Goal: Task Accomplishment & Management: Use online tool/utility

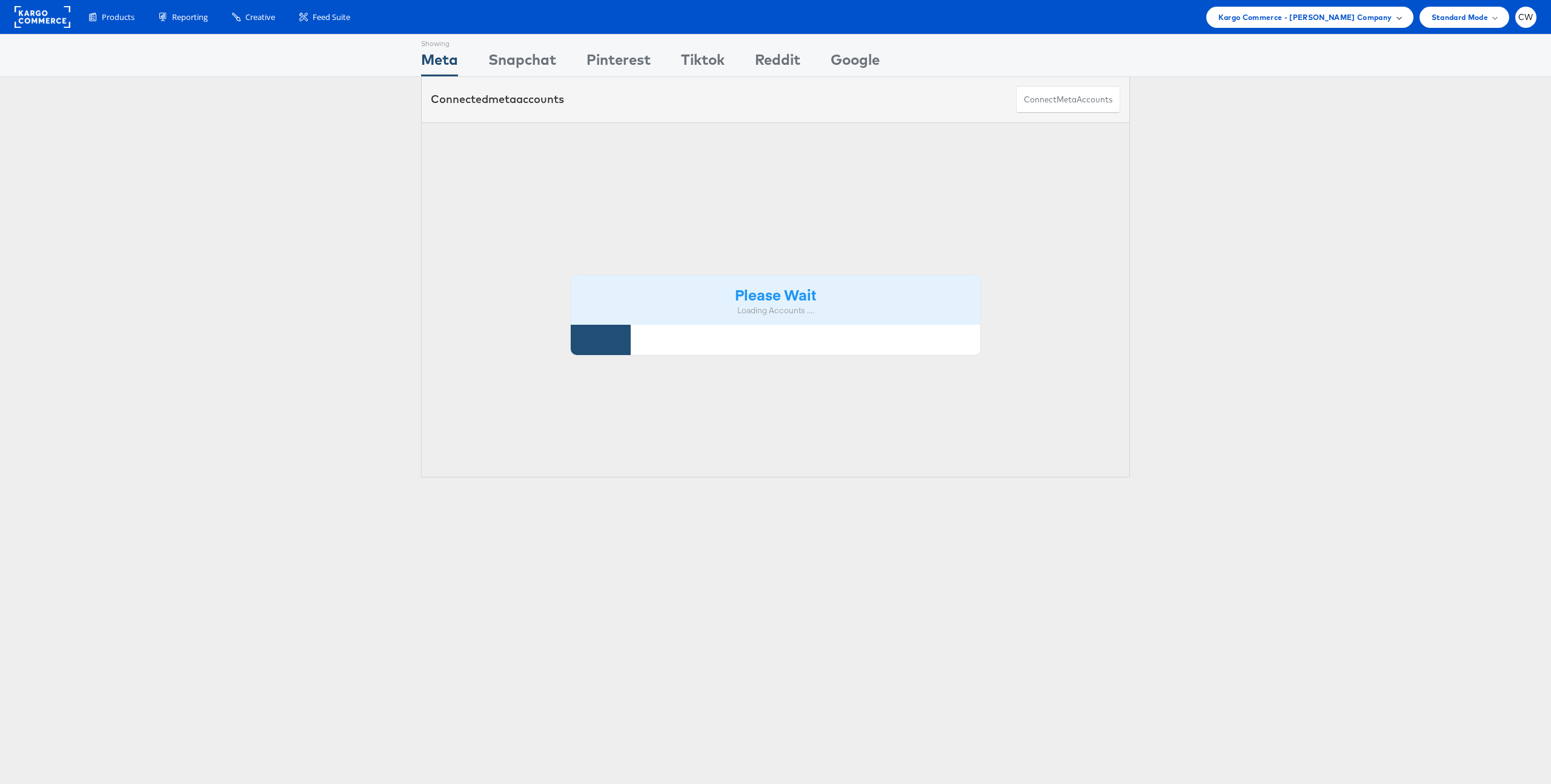
click at [1339, 19] on span "Kargo Commerce - Craig Wilmott Company" at bounding box center [1306, 17] width 174 height 13
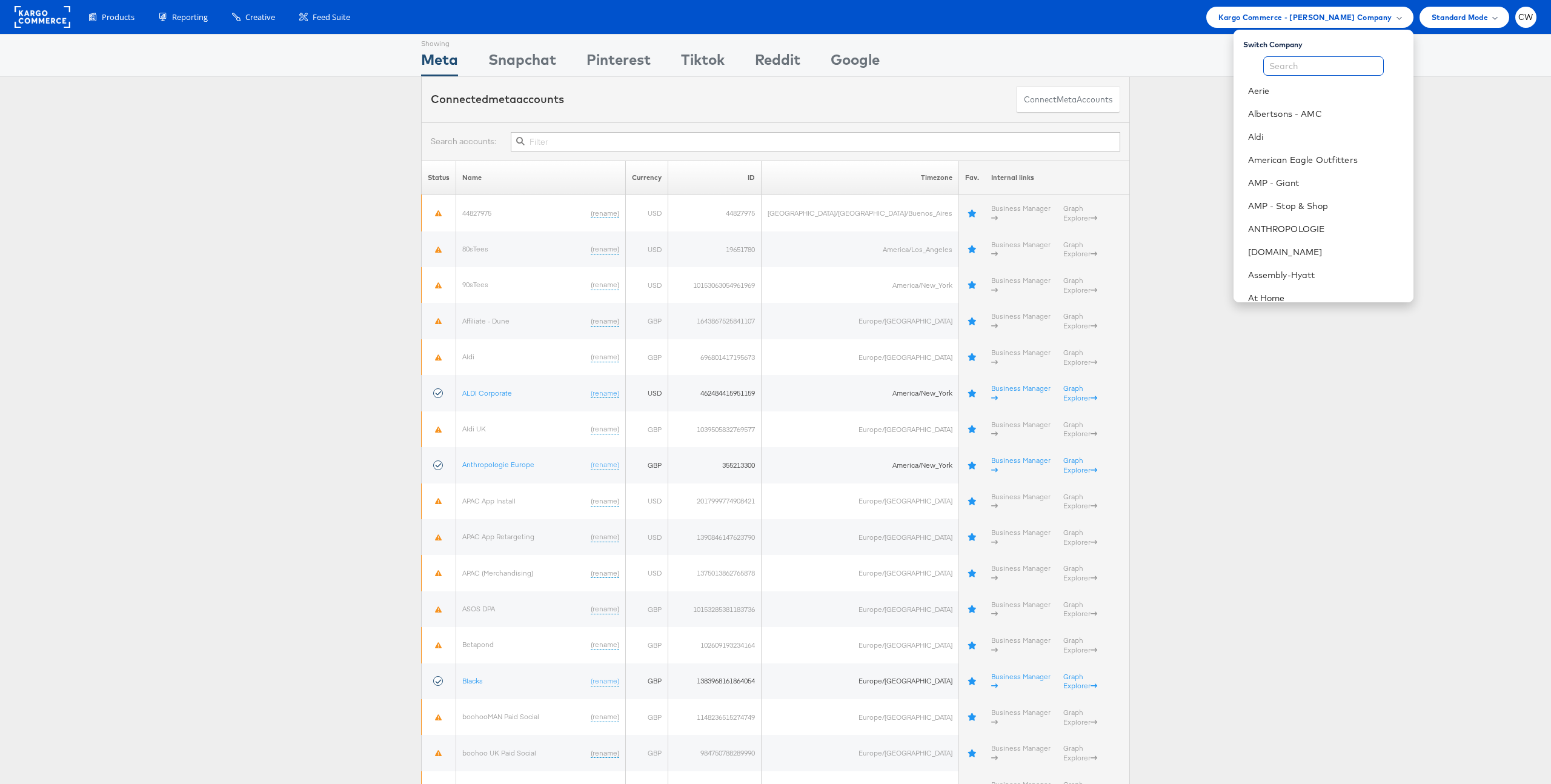
click at [1301, 63] on input "text" at bounding box center [1324, 65] width 120 height 20
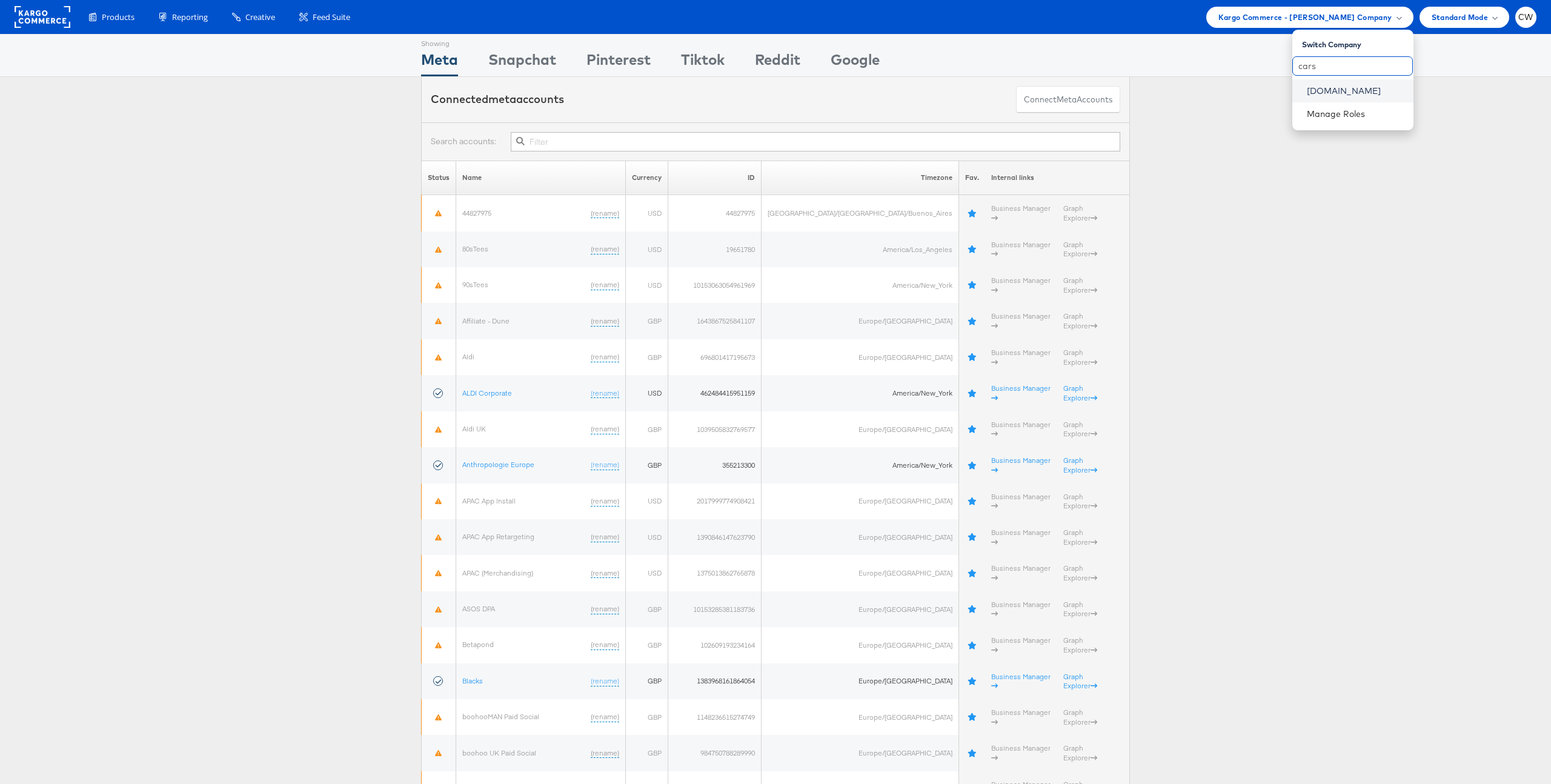
type input "cars"
click at [1317, 89] on link "[DOMAIN_NAME]" at bounding box center [1355, 91] width 97 height 12
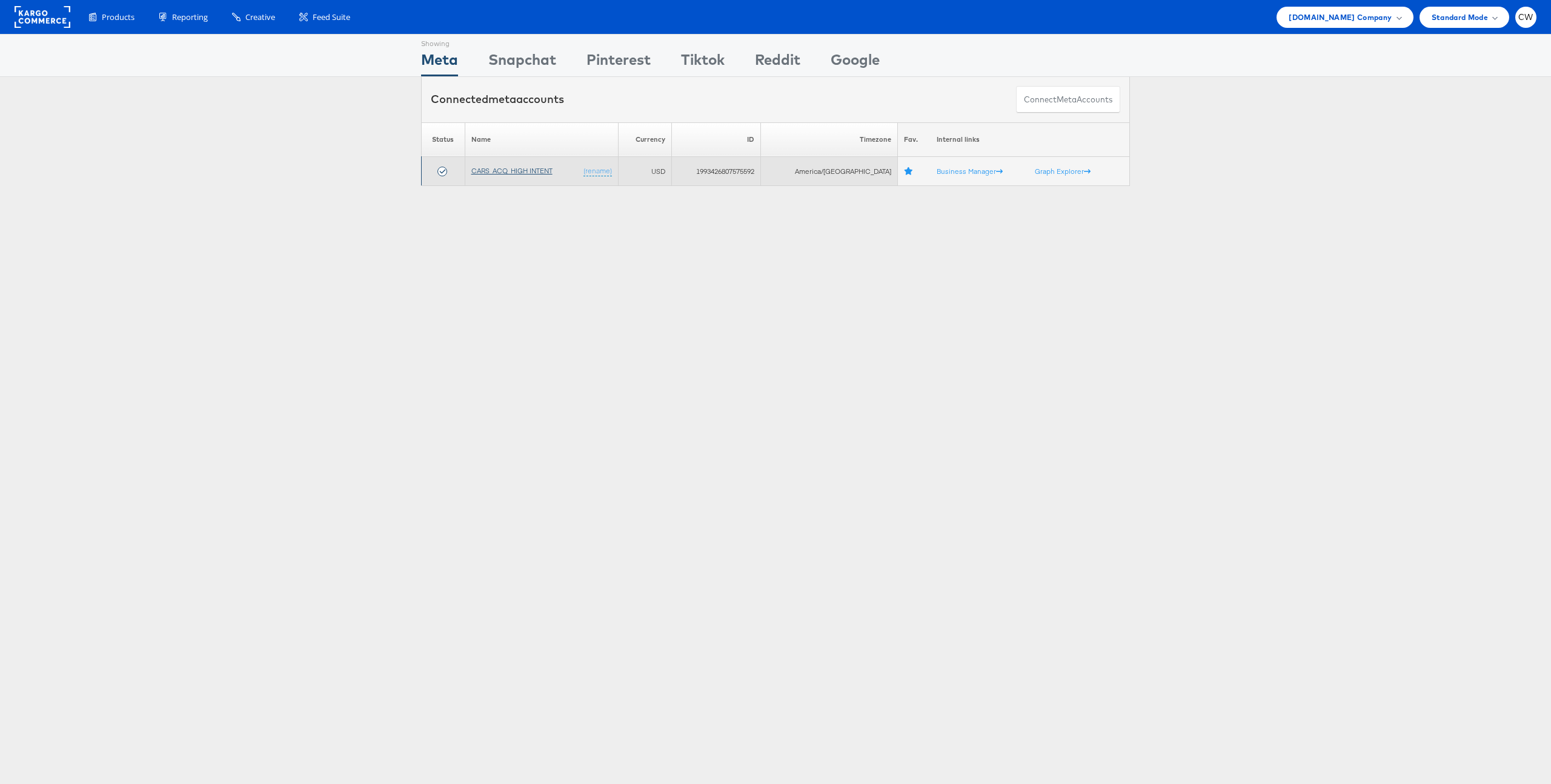
click at [533, 172] on link "CARS_ACQ_HIGH INTENT" at bounding box center [512, 170] width 81 height 9
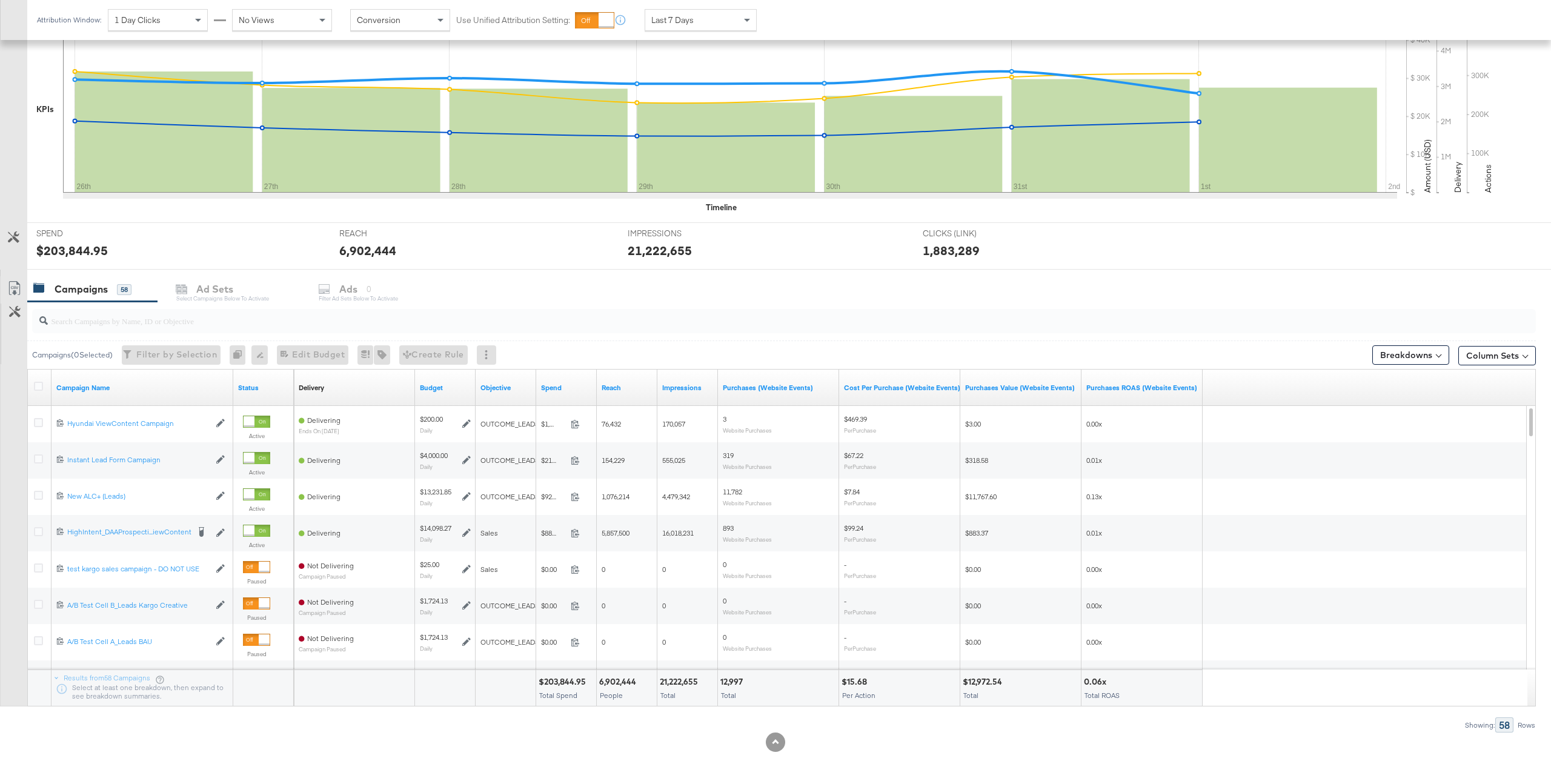
scroll to position [281, 0]
click at [247, 316] on input "search" at bounding box center [721, 313] width 1347 height 23
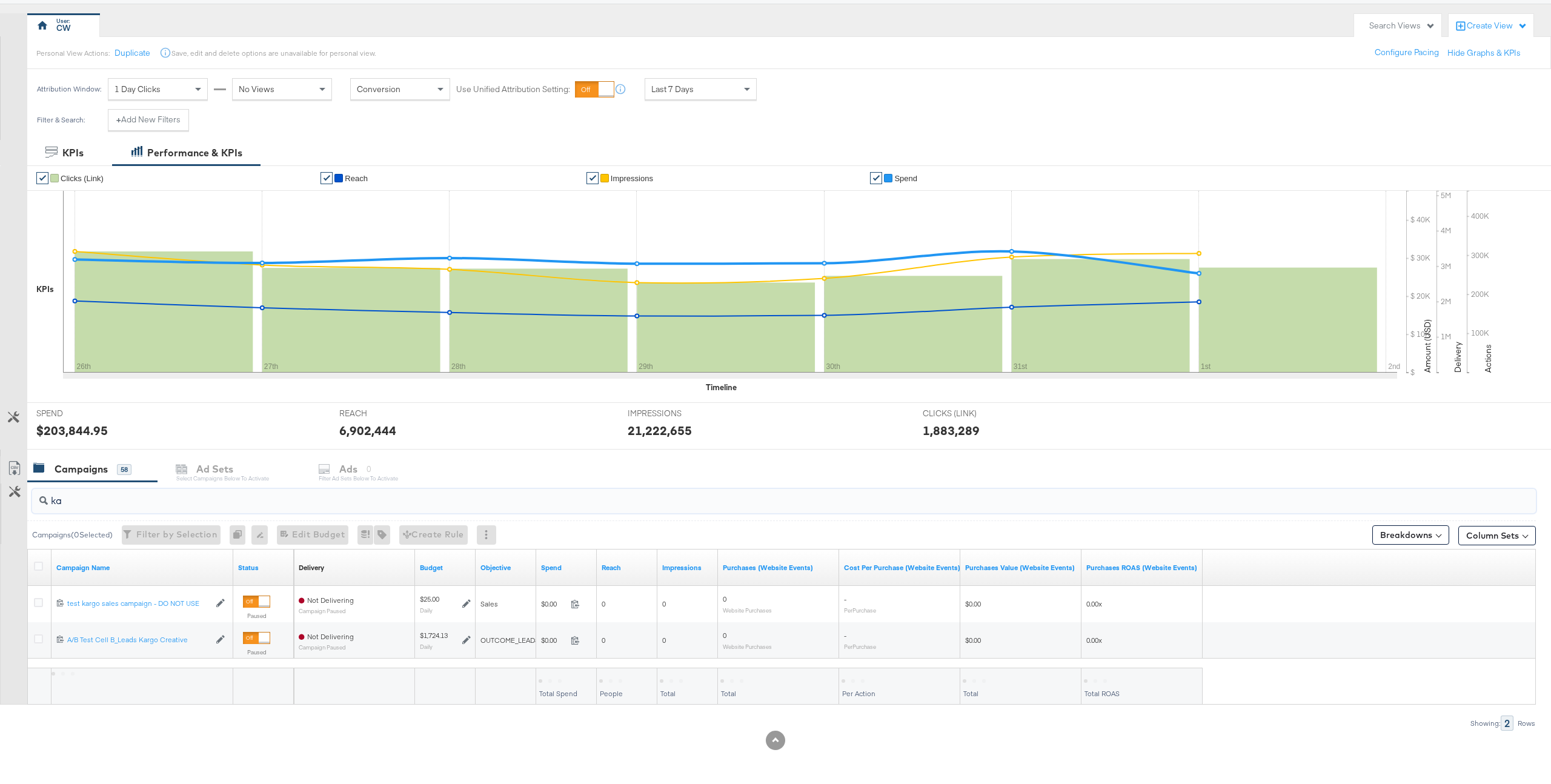
scroll to position [99, 0]
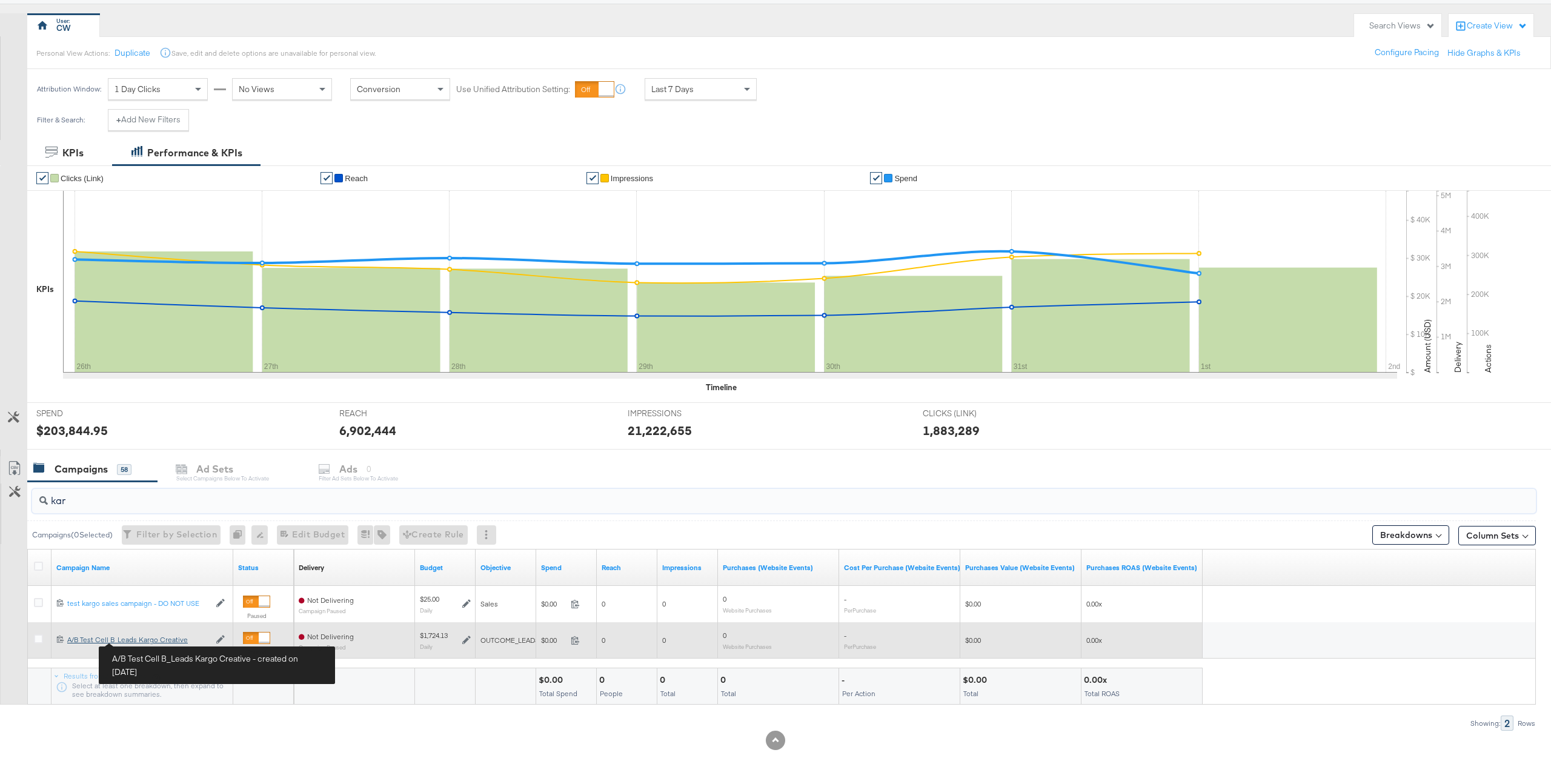
type input "kar"
click at [145, 641] on div "A/B Test Cell B_Leads Kargo Creative A/B Test Cell B_Leads Kargo Creative" at bounding box center [138, 639] width 142 height 9
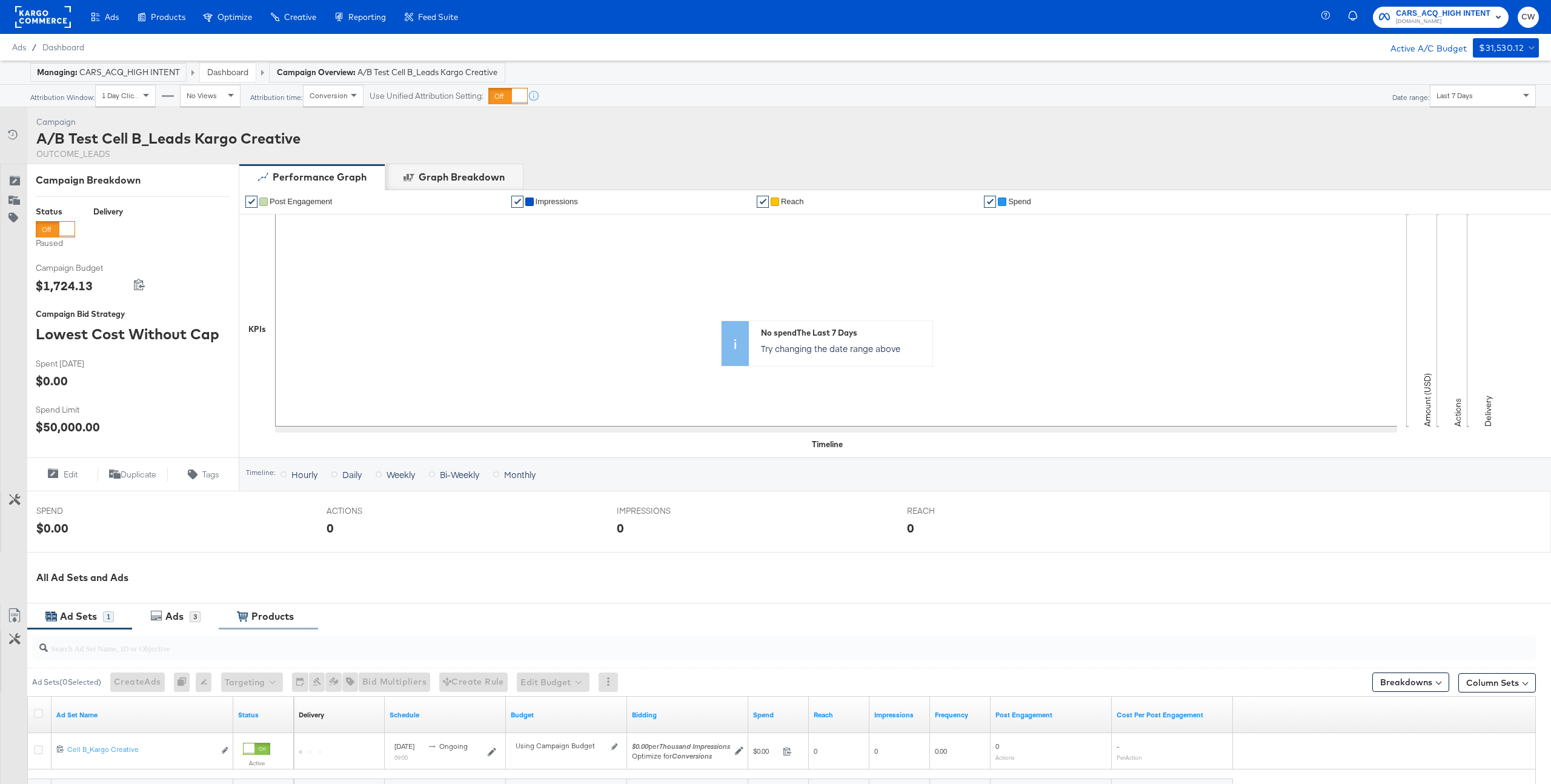
scroll to position [141, 0]
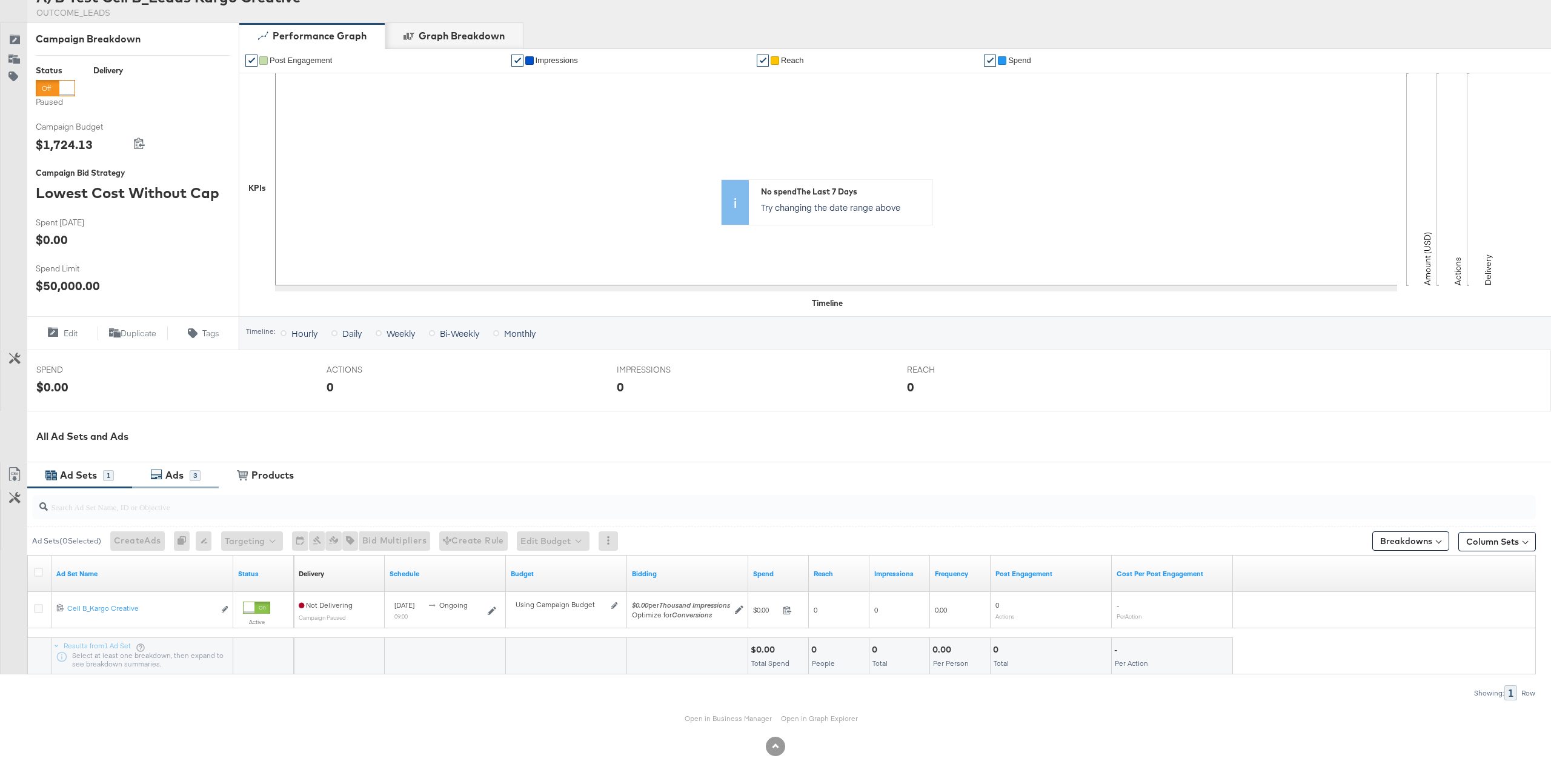
click at [191, 479] on div "3" at bounding box center [195, 475] width 11 height 11
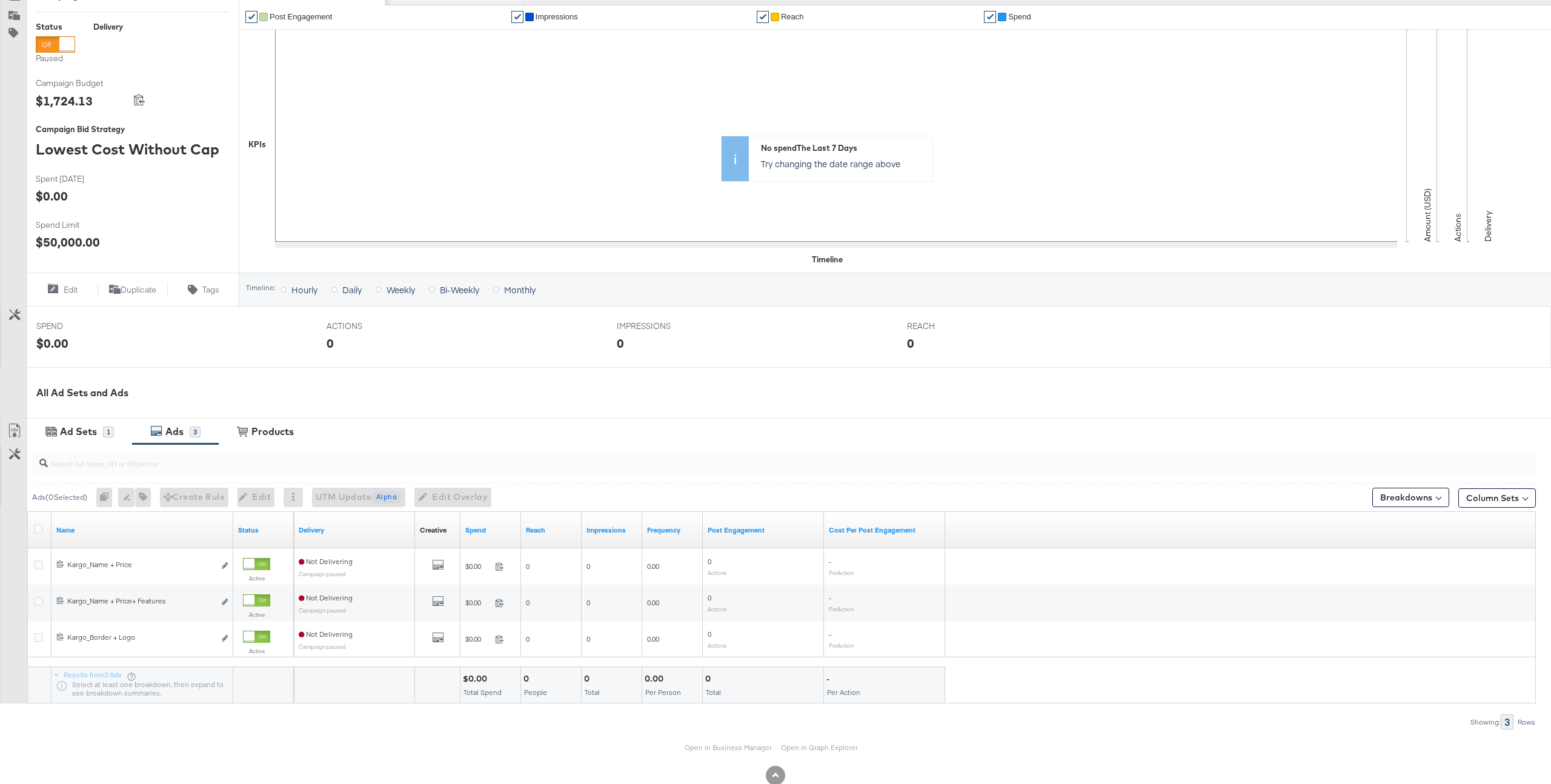
scroll to position [187, 0]
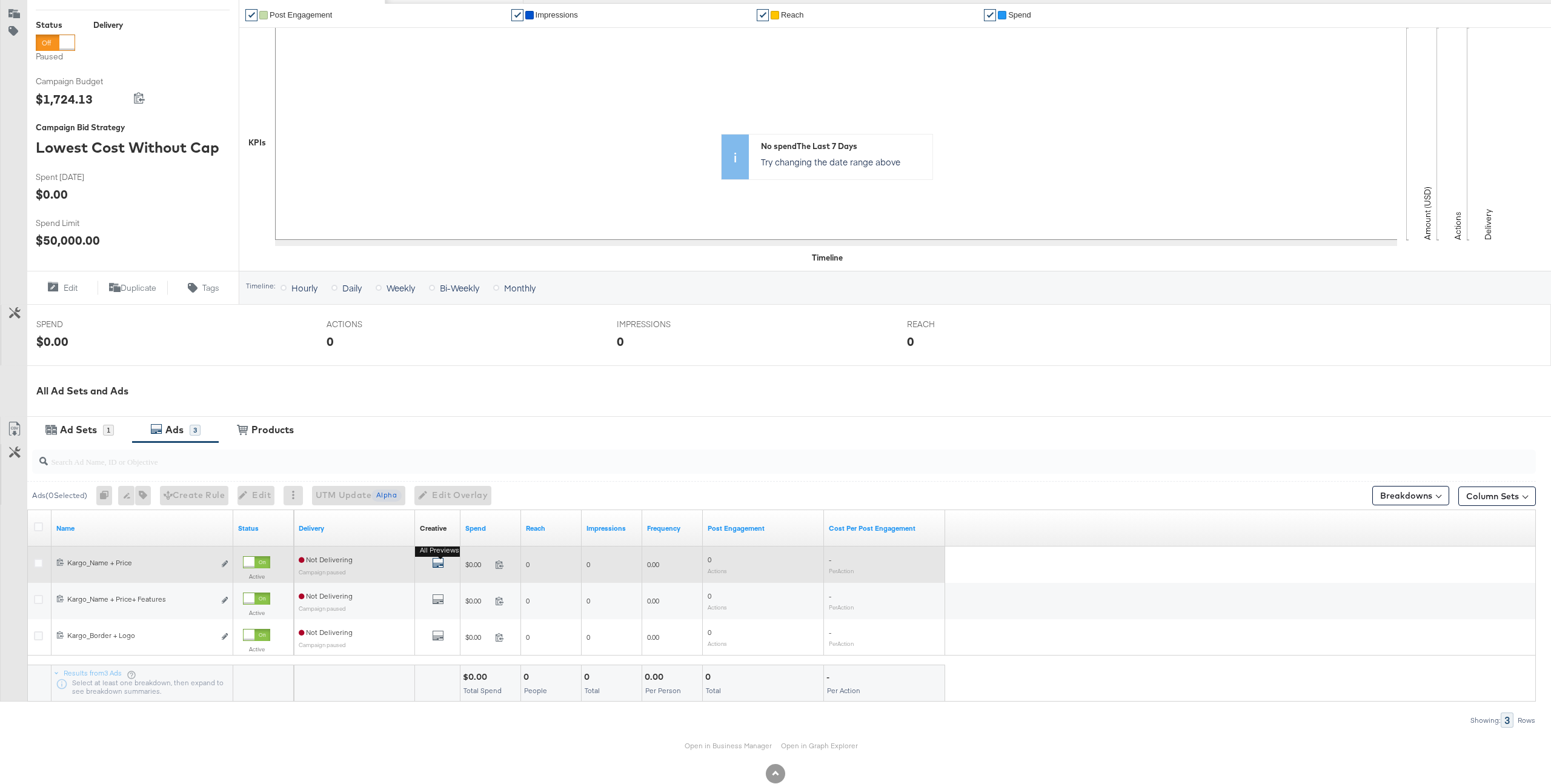
click at [435, 562] on icon "default" at bounding box center [438, 563] width 12 height 12
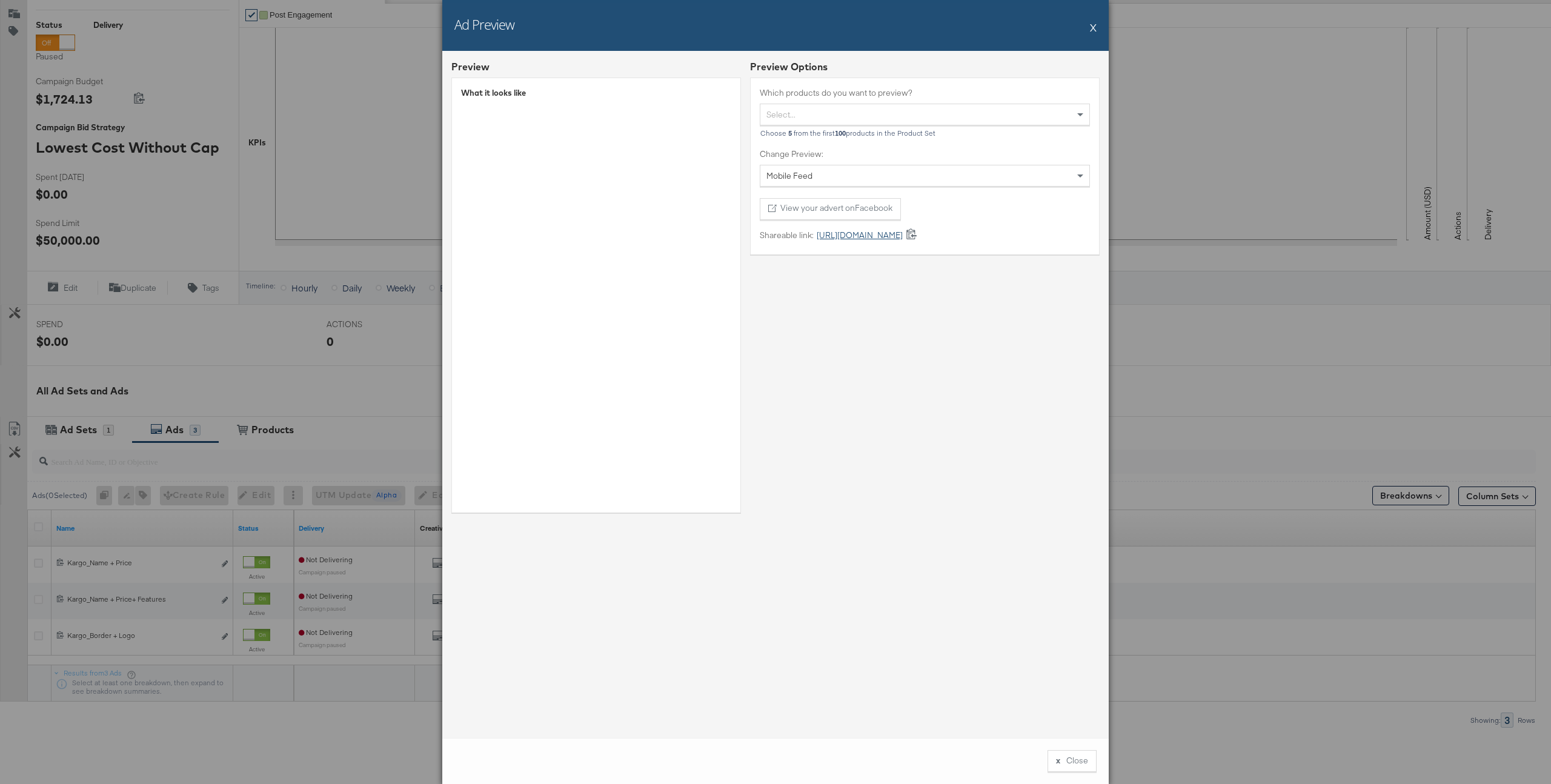
click at [868, 232] on link "[URL][DOMAIN_NAME]" at bounding box center [857, 235] width 89 height 11
click at [1094, 28] on button "X" at bounding box center [1093, 28] width 7 height 24
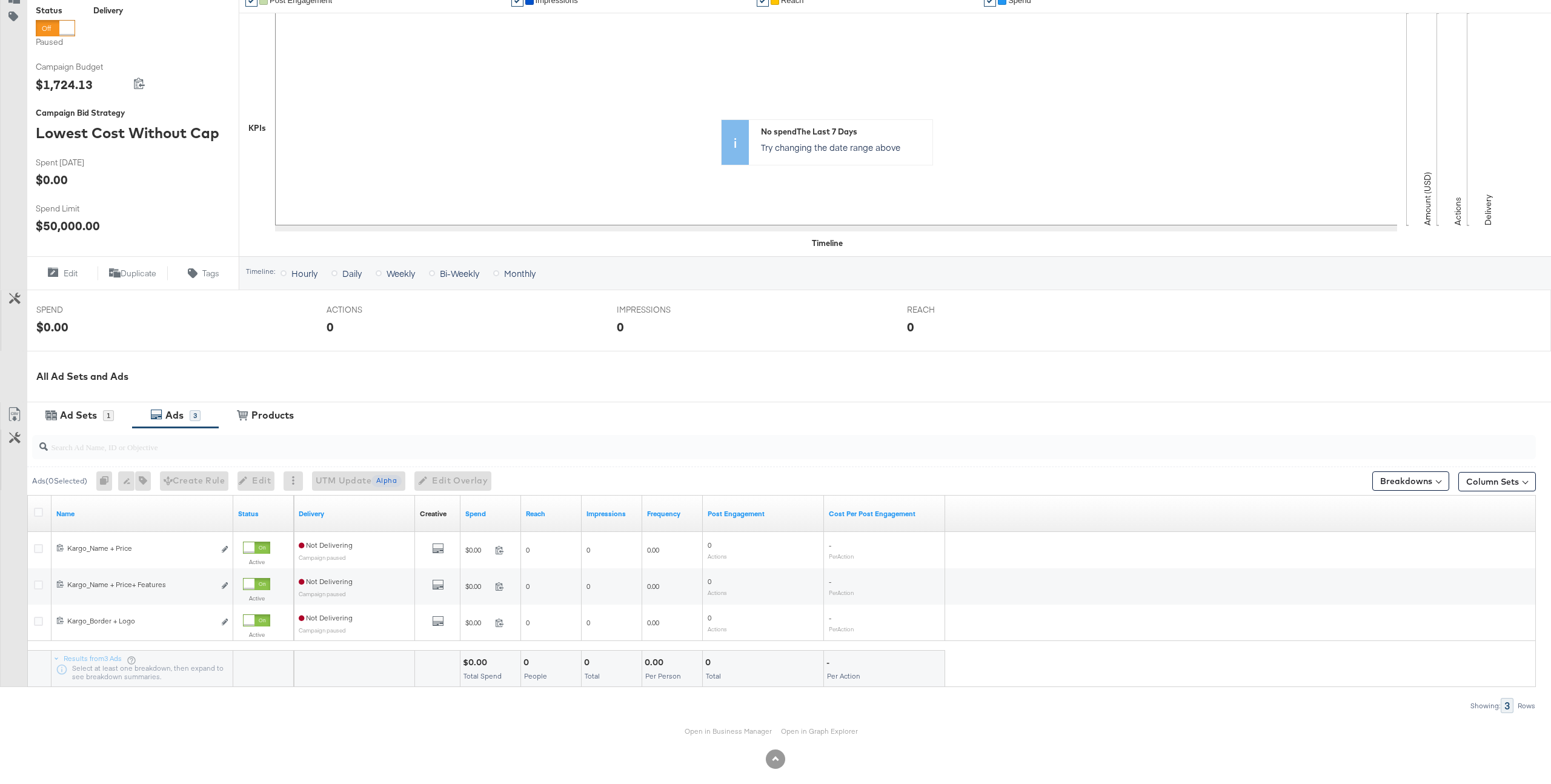
scroll to position [214, 0]
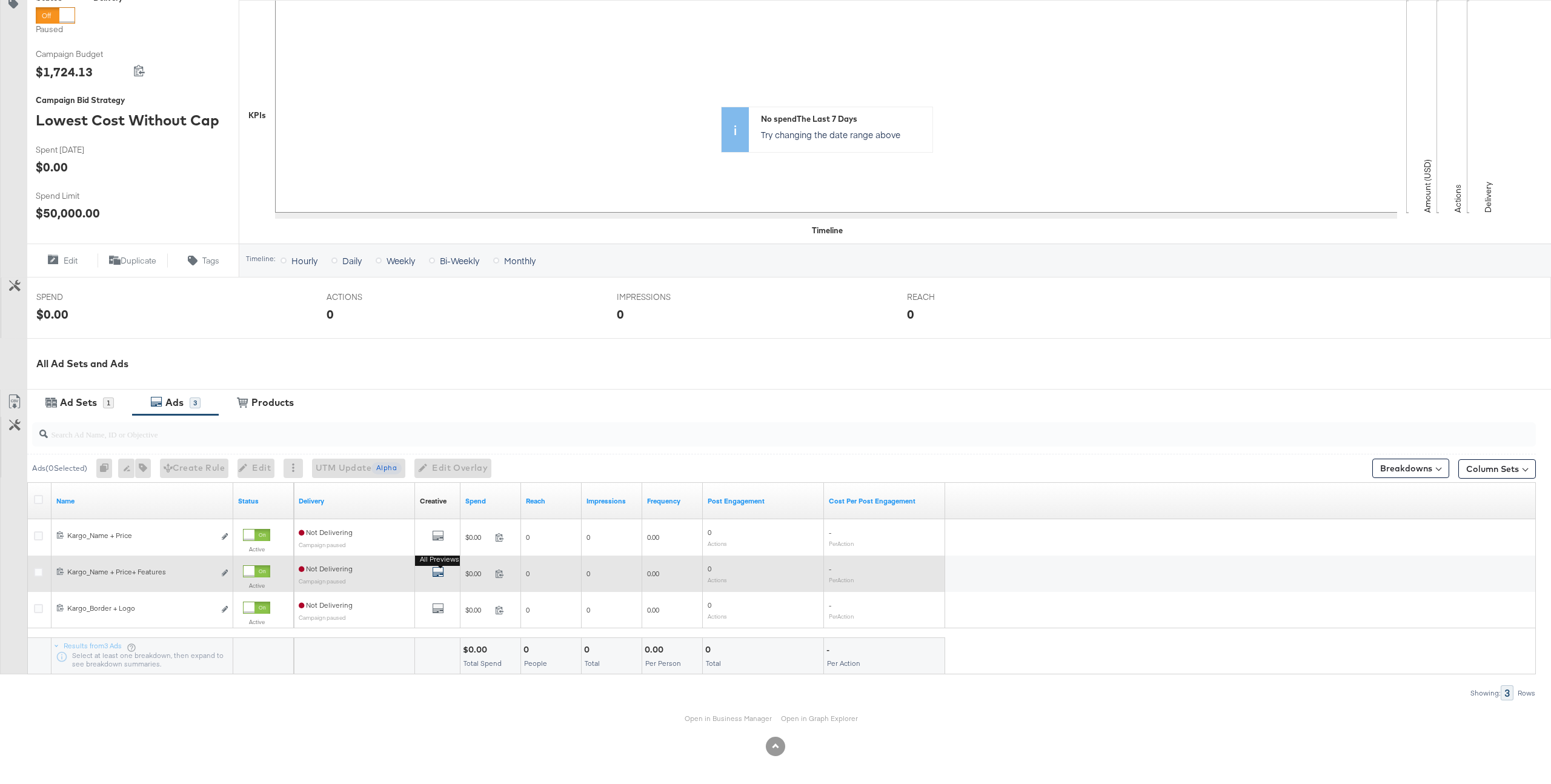
click at [443, 570] on icon "default" at bounding box center [438, 572] width 12 height 12
